Goal: Find contact information: Find contact information

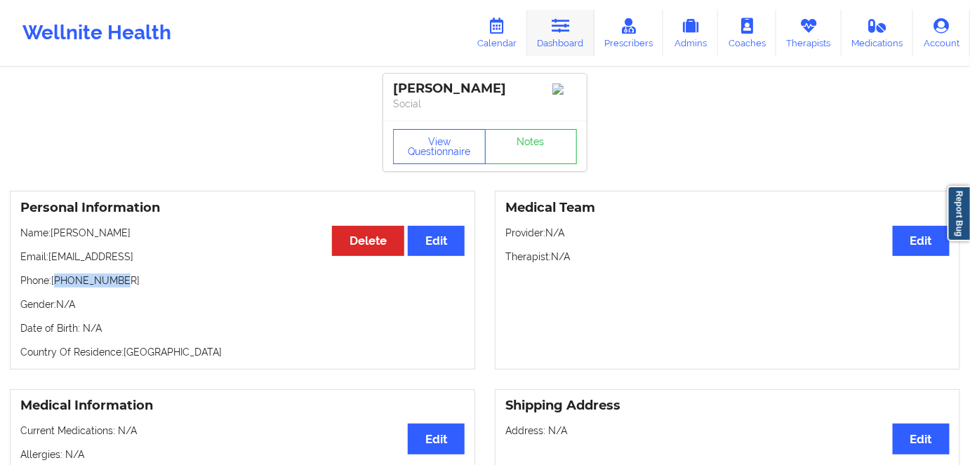
click at [557, 19] on icon at bounding box center [561, 25] width 18 height 15
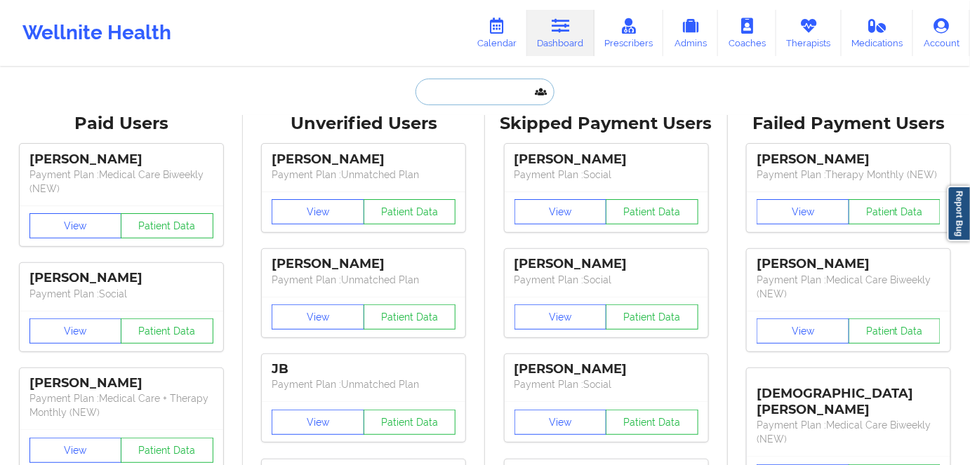
click at [460, 94] on input "text" at bounding box center [484, 92] width 139 height 27
paste input "[PERSON_NAME]"
type input "[PERSON_NAME]"
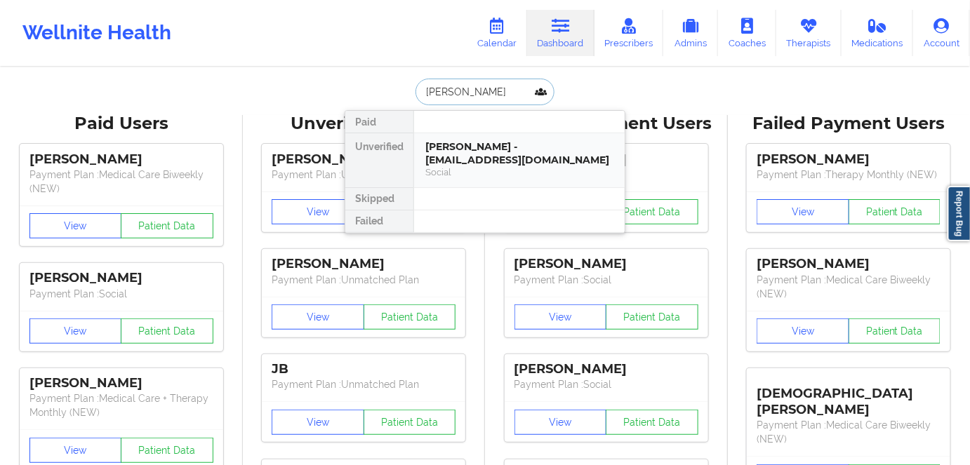
click at [450, 150] on div "[PERSON_NAME] - [EMAIL_ADDRESS][DOMAIN_NAME]" at bounding box center [519, 153] width 188 height 26
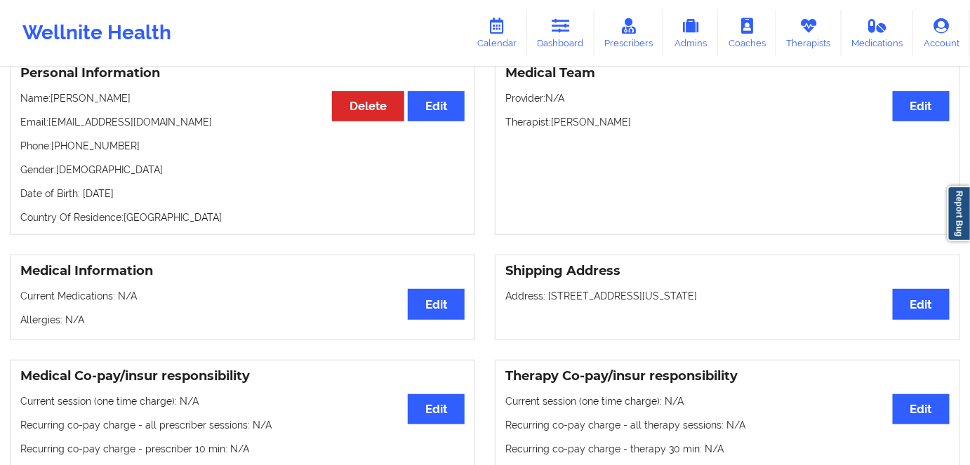
scroll to position [127, 0]
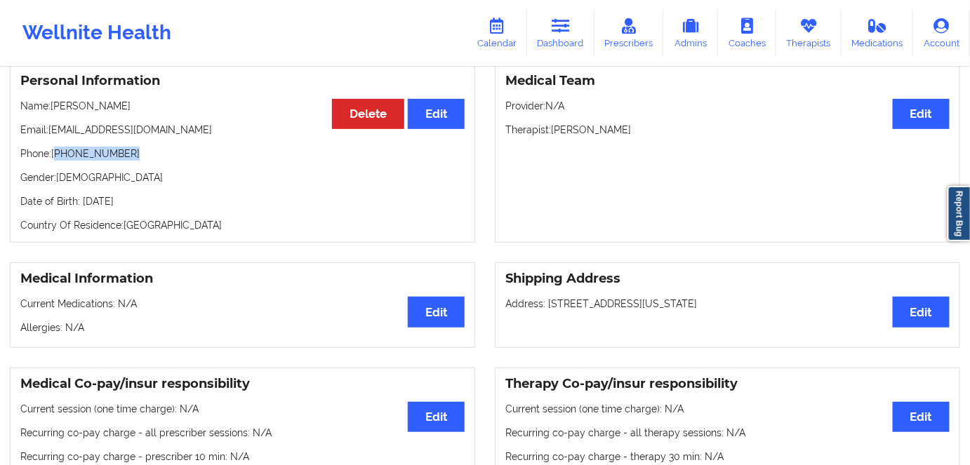
drag, startPoint x: 127, startPoint y: 159, endPoint x: 57, endPoint y: 156, distance: 70.2
click at [57, 156] on p "Phone: [PHONE_NUMBER]" at bounding box center [242, 154] width 444 height 14
copy p "[PHONE_NUMBER]"
